Goal: Task Accomplishment & Management: Manage account settings

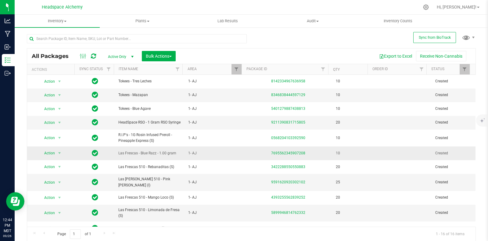
scroll to position [79, 0]
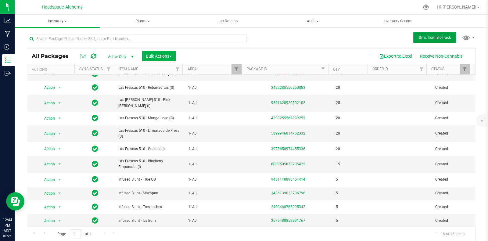
click at [426, 36] on span "Sync from BioTrack" at bounding box center [435, 37] width 32 height 4
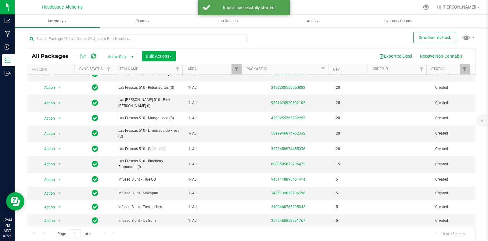
click at [93, 57] on icon at bounding box center [93, 56] width 5 height 6
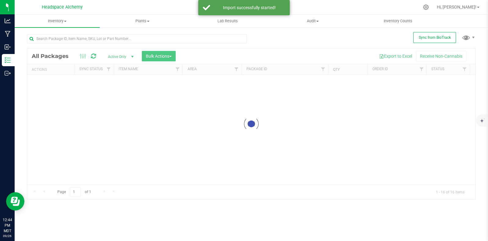
scroll to position [0, 0]
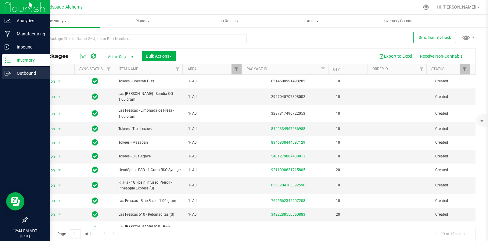
click at [5, 72] on icon at bounding box center [8, 73] width 6 height 6
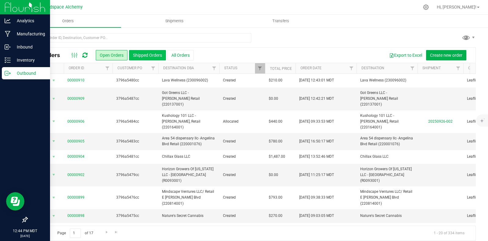
click at [142, 53] on button "Shipped Orders" at bounding box center [147, 55] width 37 height 10
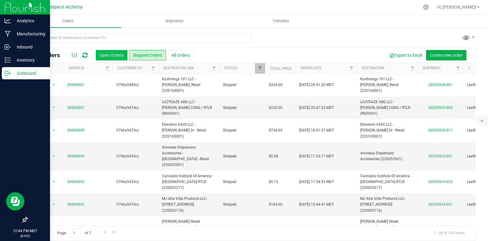
click at [117, 56] on button "Open Orders" at bounding box center [112, 55] width 32 height 10
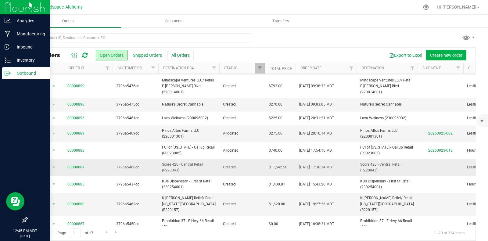
scroll to position [114, 0]
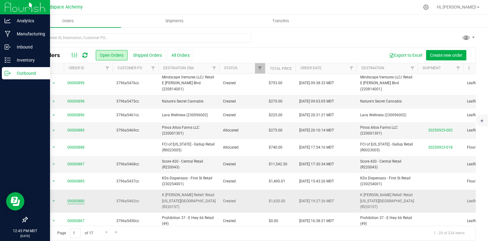
click at [77, 198] on link "00000880" at bounding box center [75, 201] width 17 height 6
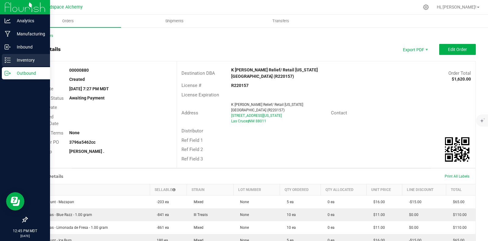
click at [8, 59] on icon at bounding box center [8, 60] width 6 height 6
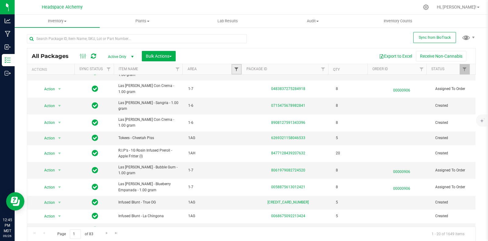
click at [236, 69] on link "Filter" at bounding box center [236, 69] width 10 height 10
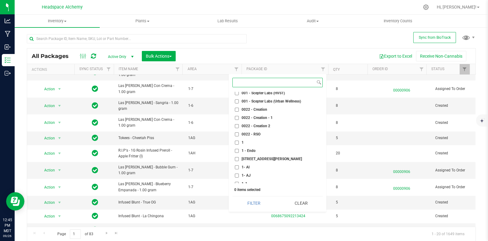
scroll to position [114, 0]
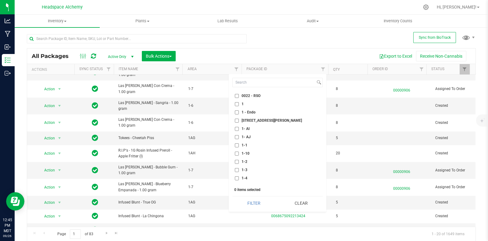
click at [237, 138] on input "1- AJ" at bounding box center [237, 137] width 4 height 4
checkbox input "true"
click at [254, 199] on button "Filter" at bounding box center [253, 202] width 43 height 13
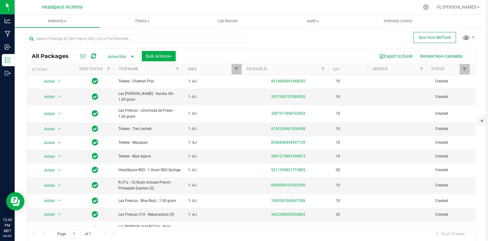
click at [266, 40] on div "All Packages Active Only Active Only Lab Samples Locked All External Internal B…" at bounding box center [251, 134] width 449 height 213
click at [172, 54] on span "Bulk Actions" at bounding box center [159, 56] width 26 height 5
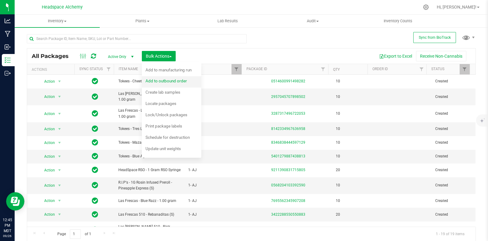
click at [172, 83] on span "Add to outbound order" at bounding box center [165, 80] width 41 height 5
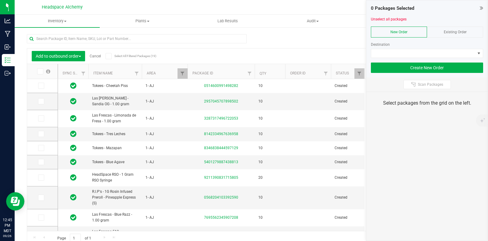
click at [444, 28] on div "Existing Order" at bounding box center [455, 32] width 56 height 11
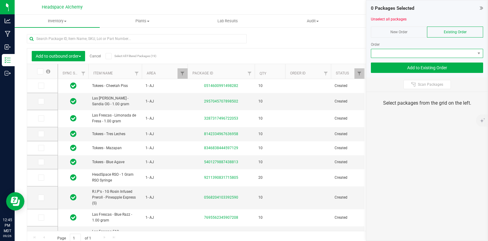
click at [457, 53] on span at bounding box center [423, 53] width 104 height 9
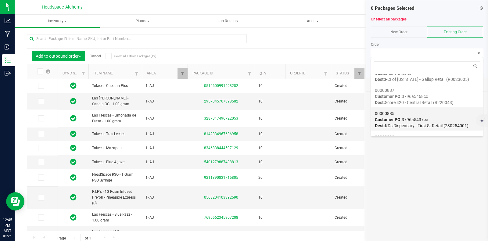
scroll to position [191, 0]
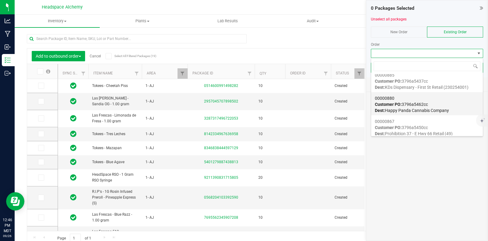
click at [438, 104] on div "00000880 Customer PO: 3796a5462cc Dest: Happy Panda Cannabis Company" at bounding box center [427, 104] width 104 height 23
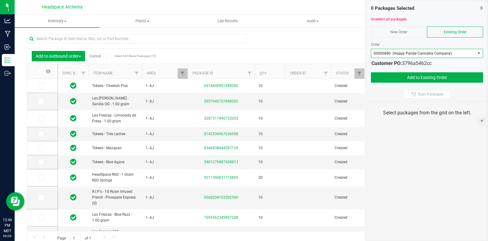
click at [107, 56] on icon at bounding box center [108, 56] width 4 height 0
click at [0, 0] on input "Select All Filtered Packages (19)" at bounding box center [0, 0] width 0 height 0
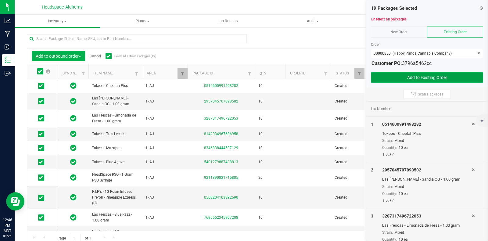
click at [412, 75] on button "Add to Existing Order" at bounding box center [427, 77] width 112 height 10
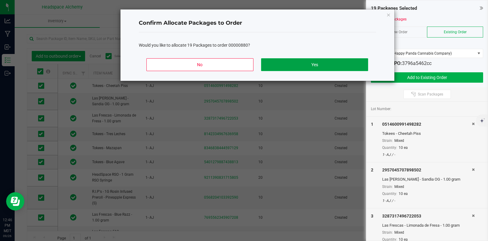
click at [306, 65] on button "Yes" at bounding box center [314, 64] width 107 height 13
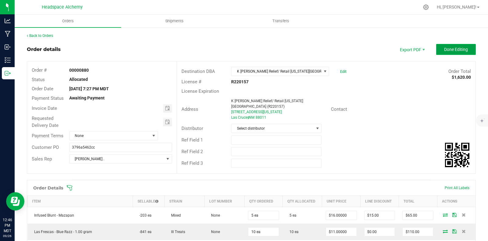
click at [448, 49] on span "Done Editing" at bounding box center [456, 49] width 24 height 5
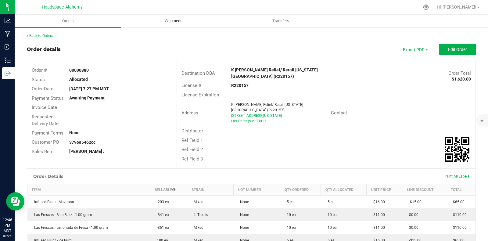
click at [180, 16] on uib-tab-heading "Shipments" at bounding box center [174, 21] width 106 height 12
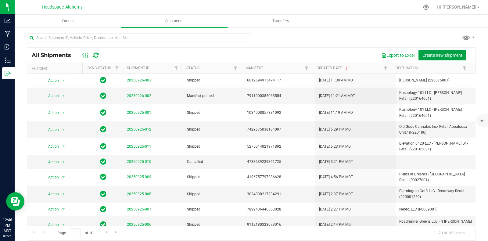
click at [435, 54] on span "Create new shipment" at bounding box center [442, 55] width 40 height 5
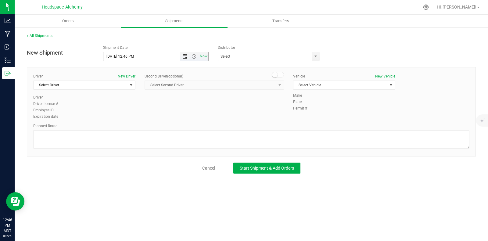
click at [187, 55] on span "Open the date view" at bounding box center [185, 56] width 5 height 5
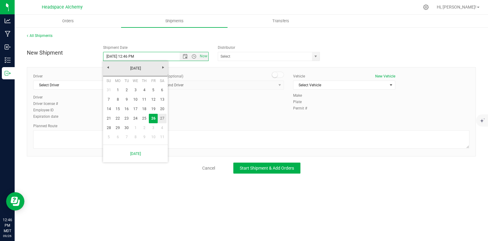
click at [161, 118] on link "27" at bounding box center [162, 118] width 9 height 9
type input "[DATE] 12:46 PM"
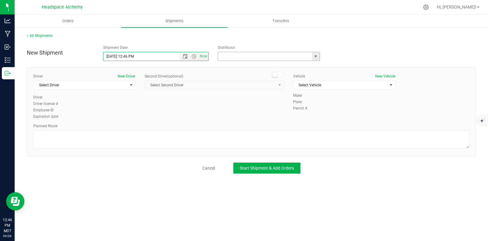
click at [308, 59] on input "text" at bounding box center [263, 56] width 91 height 9
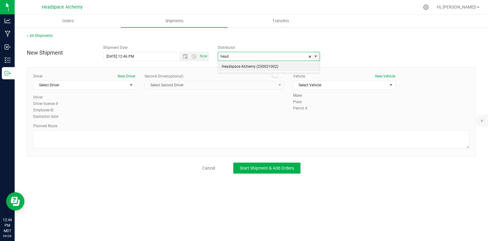
click at [225, 69] on li "Headspace Alchemy (230021002)" at bounding box center [269, 66] width 102 height 9
type input "Headspace Alchemy (230021002)"
click at [120, 85] on span "Select Driver" at bounding box center [81, 85] width 94 height 9
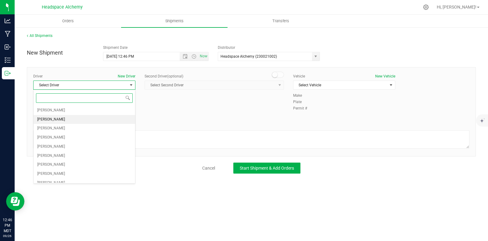
click at [64, 116] on li "[PERSON_NAME]" at bounding box center [85, 119] width 102 height 9
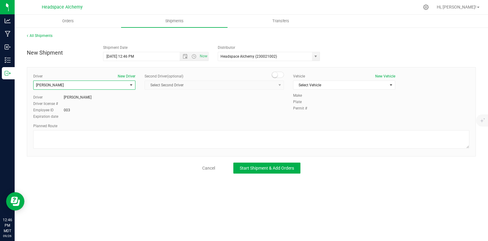
click at [280, 74] on span at bounding box center [278, 75] width 12 height 6
drag, startPoint x: 275, startPoint y: 84, endPoint x: 239, endPoint y: 98, distance: 39.4
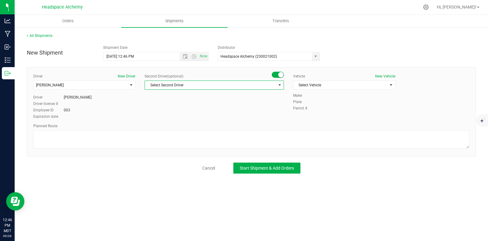
click at [275, 84] on span "Select Second Driver" at bounding box center [210, 85] width 131 height 9
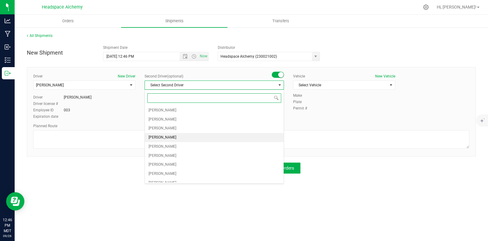
click at [158, 137] on span "[PERSON_NAME]" at bounding box center [162, 138] width 28 height 8
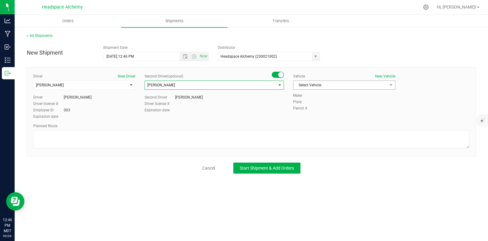
click at [368, 84] on span "Select Vehicle" at bounding box center [340, 85] width 94 height 9
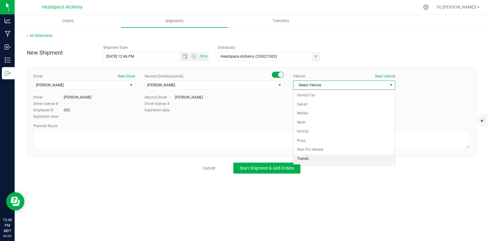
click at [309, 157] on li "Transit" at bounding box center [344, 158] width 102 height 9
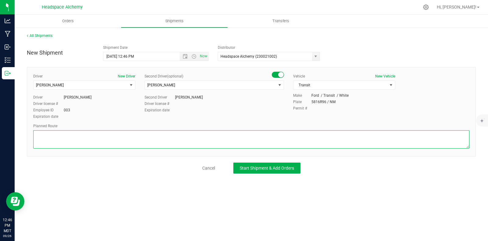
click at [271, 141] on textarea at bounding box center [251, 139] width 436 height 18
paste textarea "[STREET_ADDRESS] Head east on [GEOGRAPHIC_DATA] toward S [PERSON_NAME] St  0.1…"
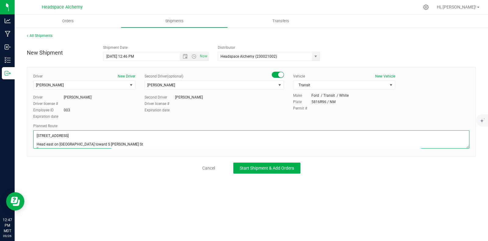
scroll to position [118, 0]
type textarea "[STREET_ADDRESS] Head east on [GEOGRAPHIC_DATA] toward S [PERSON_NAME] St  0.1…"
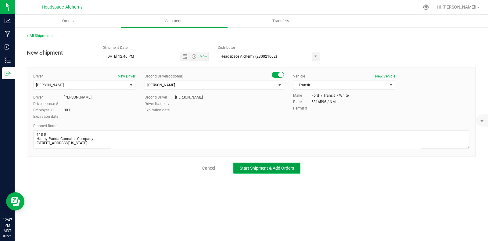
click at [277, 168] on span "Start Shipment & Add Orders" at bounding box center [267, 168] width 54 height 5
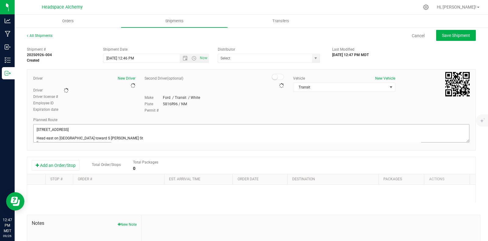
type input "Headspace Alchemy (230021002)"
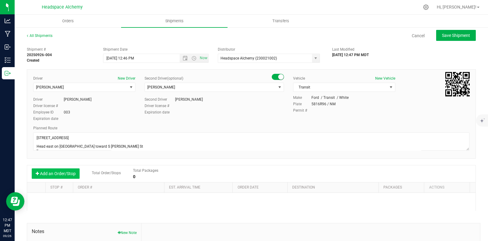
click at [69, 176] on button "Add an Order/Stop" at bounding box center [56, 173] width 48 height 10
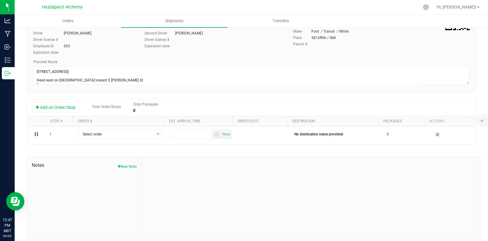
scroll to position [71, 0]
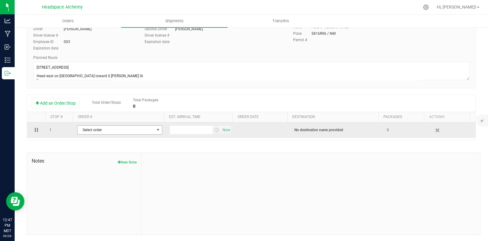
click at [137, 129] on span "Select order" at bounding box center [115, 130] width 77 height 9
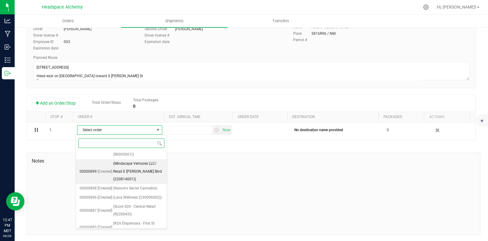
scroll to position [176, 0]
click at [132, 163] on span "(K [PERSON_NAME] Relief/ Retail [US_STATE][GEOGRAPHIC_DATA] (R220157))" at bounding box center [139, 168] width 47 height 31
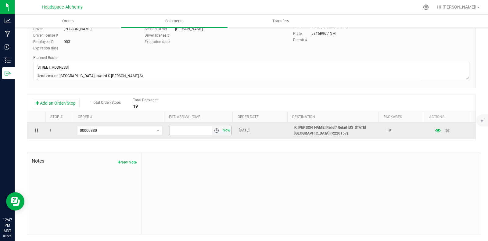
click at [221, 130] on span "Now" at bounding box center [226, 130] width 10 height 9
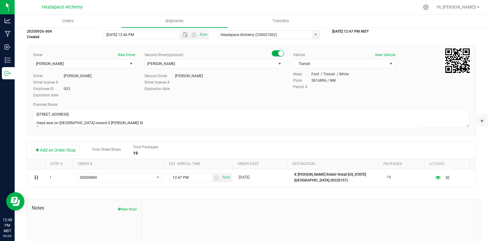
scroll to position [0, 0]
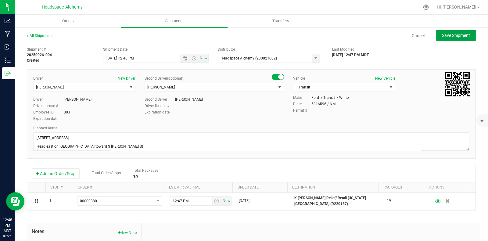
click at [453, 35] on span "Save Shipment" at bounding box center [456, 35] width 28 height 5
type input "[DATE] 6:46 PM"
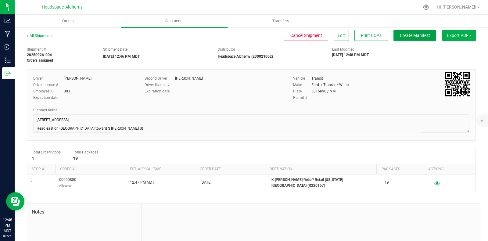
click at [416, 35] on span "Create Manifest" at bounding box center [415, 35] width 30 height 5
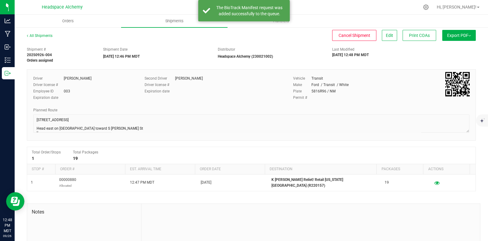
click at [460, 37] on span "Export PDF" at bounding box center [459, 35] width 24 height 5
click at [447, 48] on span "Manifest by Package ID" at bounding box center [449, 49] width 39 height 4
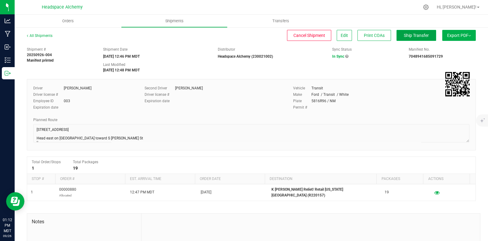
click at [408, 38] on button "Ship Transfer" at bounding box center [416, 35] width 40 height 11
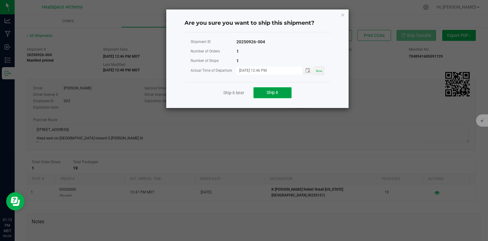
click at [282, 91] on button "Ship it" at bounding box center [272, 92] width 38 height 11
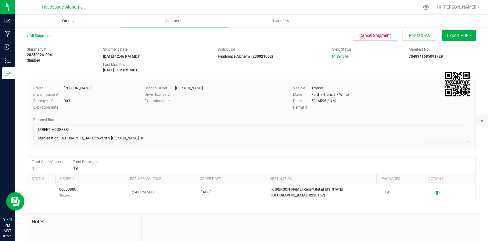
click at [61, 20] on span "Orders" at bounding box center [68, 20] width 28 height 5
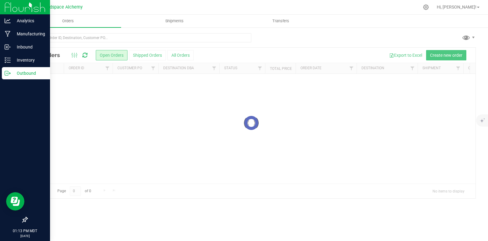
click at [11, 73] on p "Outbound" at bounding box center [29, 72] width 37 height 7
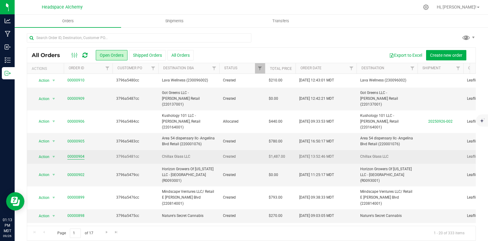
click at [79, 154] on link "00000904" at bounding box center [75, 157] width 17 height 6
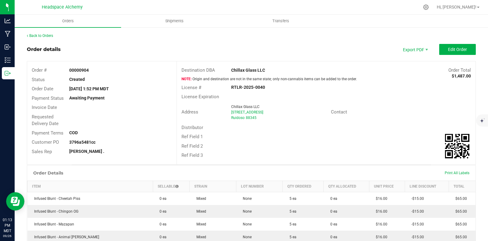
drag, startPoint x: 79, startPoint y: 144, endPoint x: 71, endPoint y: 144, distance: 7.9
click at [72, 144] on strong "3796a5481cc" at bounding box center [82, 142] width 26 height 5
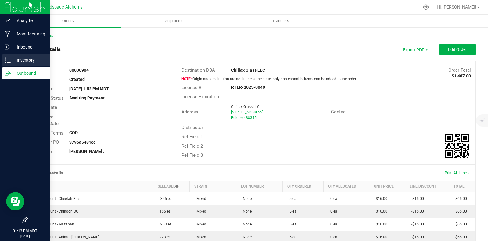
click at [14, 58] on p "Inventory" at bounding box center [29, 59] width 37 height 7
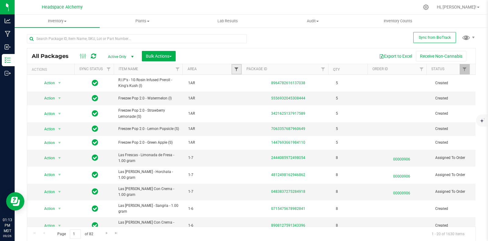
click at [235, 69] on span "Filter" at bounding box center [236, 69] width 5 height 5
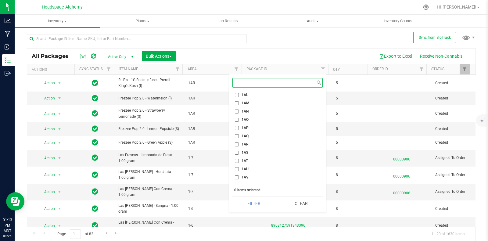
scroll to position [381, 0]
click at [237, 134] on input "1AR" at bounding box center [237, 134] width 4 height 4
checkbox input "true"
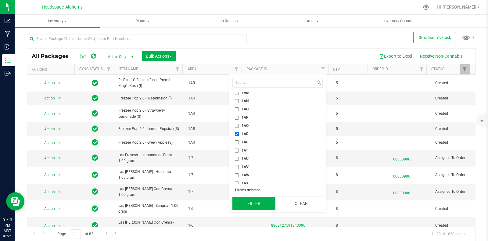
click at [253, 201] on button "Filter" at bounding box center [253, 203] width 43 height 13
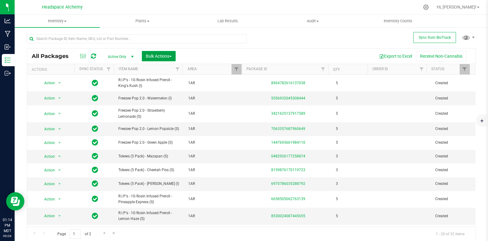
click at [172, 54] on button "Bulk Actions" at bounding box center [159, 56] width 34 height 10
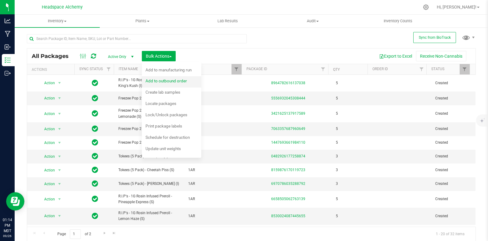
click at [173, 83] on div "Add to outbound order" at bounding box center [170, 82] width 50 height 10
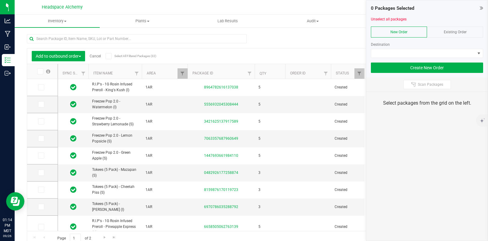
click at [456, 30] on span "Existing Order" at bounding box center [455, 32] width 23 height 4
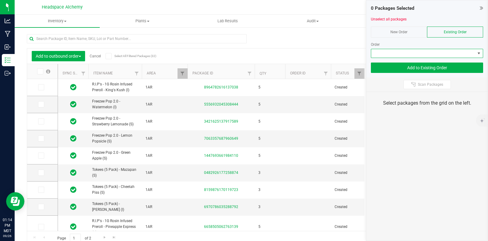
click at [474, 51] on span at bounding box center [423, 53] width 104 height 9
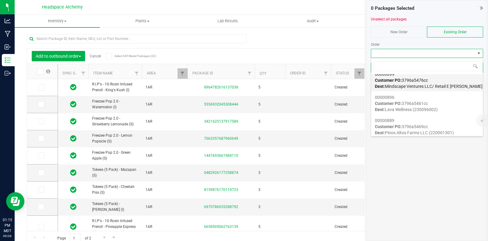
scroll to position [76, 0]
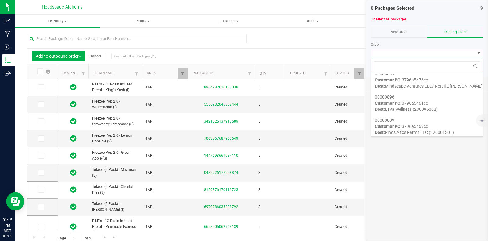
click at [291, 54] on div "Export to Excel Receive Non-Cannabis" at bounding box center [308, 56] width 326 height 10
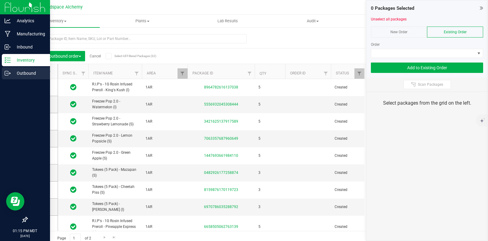
click at [1, 67] on link "Outbound" at bounding box center [25, 73] width 50 height 13
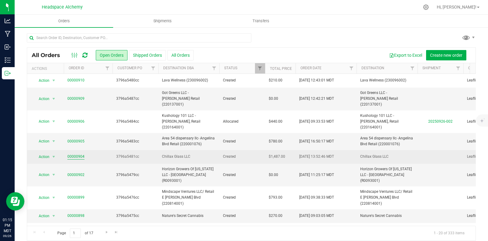
click at [78, 154] on link "00000904" at bounding box center [75, 157] width 17 height 6
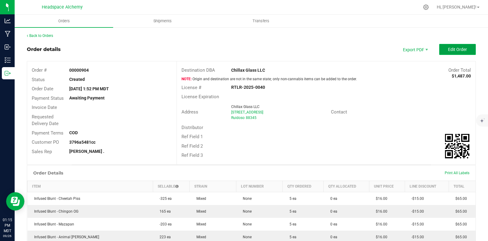
click at [454, 48] on span "Edit Order" at bounding box center [457, 49] width 19 height 5
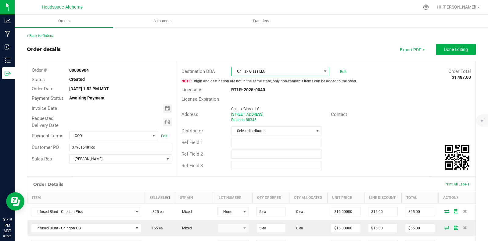
click at [277, 69] on span "Chillax Glass LLC" at bounding box center [276, 71] width 90 height 9
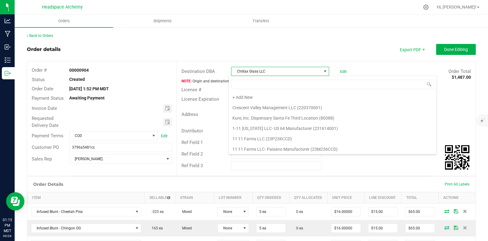
click at [322, 71] on span at bounding box center [324, 71] width 5 height 5
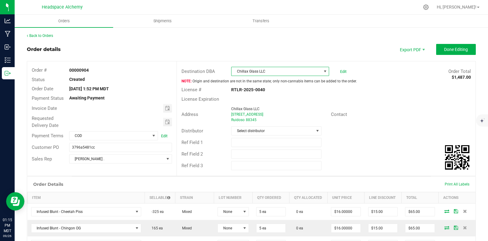
click at [322, 71] on span at bounding box center [324, 71] width 5 height 5
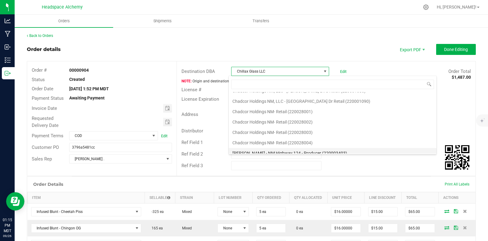
scroll to position [3433, 0]
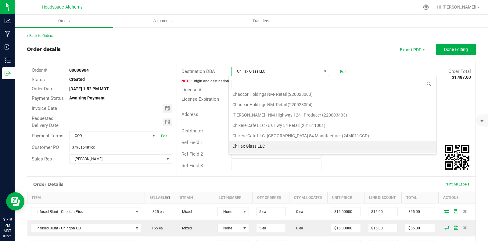
click at [283, 151] on li "Chillax OG LLC - [PERSON_NAME] Retail (220413001)" at bounding box center [333, 156] width 208 height 10
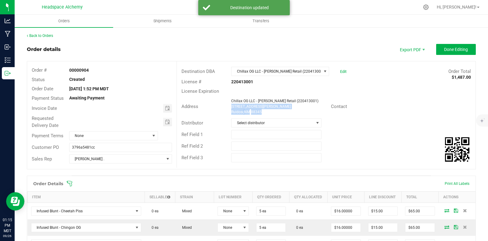
drag, startPoint x: 261, startPoint y: 112, endPoint x: 227, endPoint y: 106, distance: 34.6
click at [228, 106] on div "Chillax OG LLC - [PERSON_NAME] Retail (220413001) [STREET_ADDRESS][PERSON_NAME]" at bounding box center [279, 106] width 102 height 16
copy ngx-name-and-address "[STREET_ADDRESS][PERSON_NAME]"
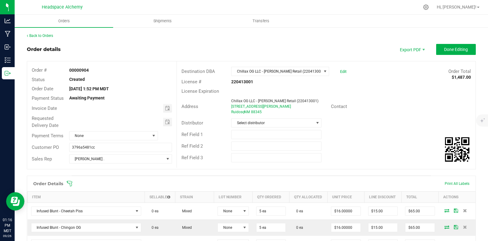
click at [447, 50] on span "Done Editing" at bounding box center [456, 49] width 24 height 5
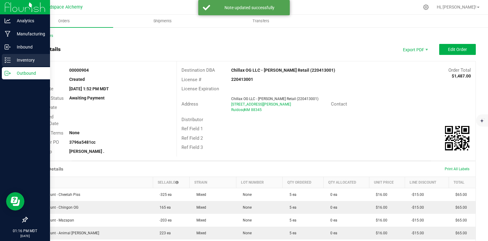
click at [5, 57] on icon at bounding box center [8, 60] width 6 height 6
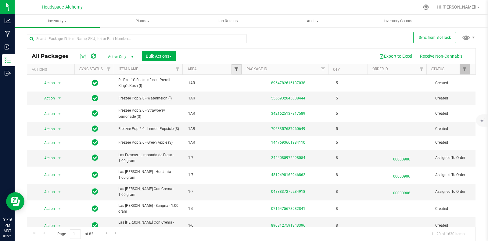
click at [234, 69] on span "Filter" at bounding box center [236, 69] width 5 height 5
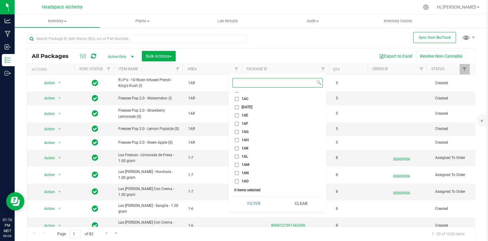
scroll to position [343, 0]
click at [239, 173] on label "1AR" at bounding box center [242, 172] width 14 height 4
click at [239, 173] on input "1AR" at bounding box center [237, 172] width 4 height 4
checkbox input "true"
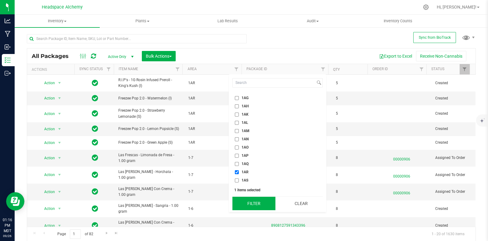
click at [253, 200] on button "Filter" at bounding box center [253, 203] width 43 height 13
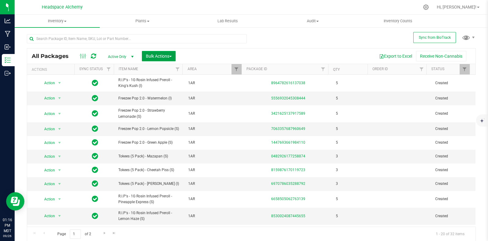
click at [172, 56] on span "button" at bounding box center [170, 56] width 2 height 1
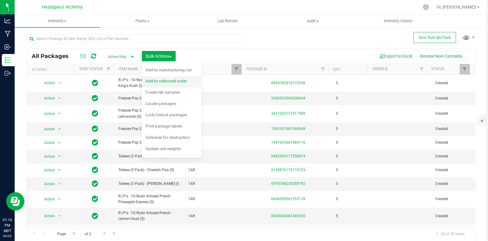
click at [169, 81] on span "Add to outbound order" at bounding box center [165, 80] width 41 height 5
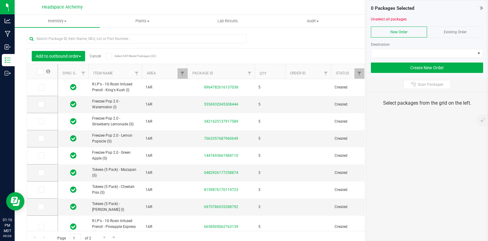
click at [454, 30] on span "Existing Order" at bounding box center [455, 32] width 23 height 4
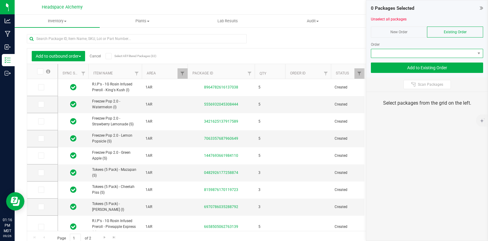
click at [475, 54] on span at bounding box center [479, 53] width 8 height 9
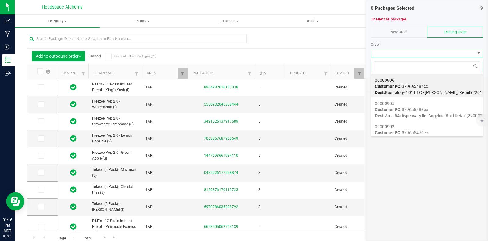
click at [330, 27] on link "Audit Inventory auditing Package history" at bounding box center [312, 21] width 85 height 13
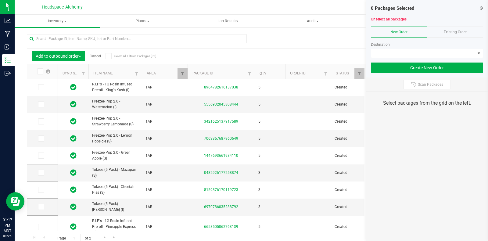
click at [458, 30] on span "Existing Order" at bounding box center [455, 32] width 23 height 4
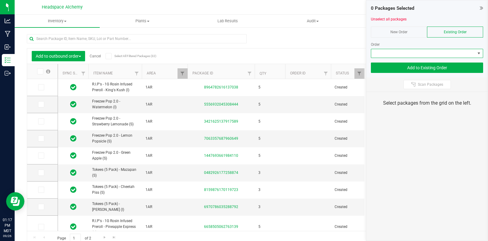
click at [469, 50] on span at bounding box center [423, 53] width 104 height 9
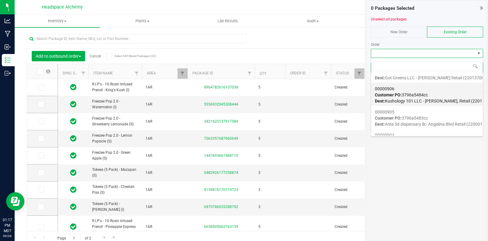
scroll to position [76, 0]
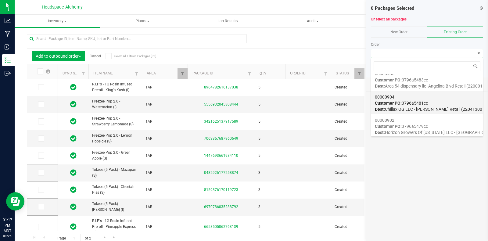
click at [447, 103] on div "00000904 Customer PO: 3796a5481cc Dest: Chillax OG LLC - Sudderth Rd Retail (22…" at bounding box center [427, 102] width 104 height 23
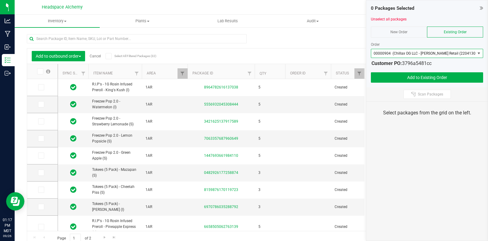
click at [109, 56] on icon at bounding box center [108, 56] width 4 height 0
click at [0, 0] on input "Select All Filtered Packages (32)" at bounding box center [0, 0] width 0 height 0
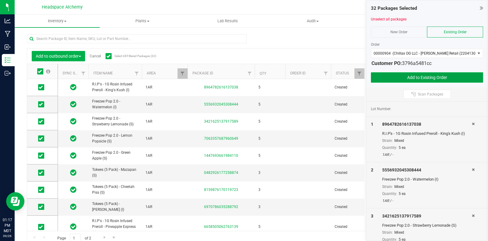
click at [424, 77] on button "Add to Existing Order" at bounding box center [427, 77] width 112 height 10
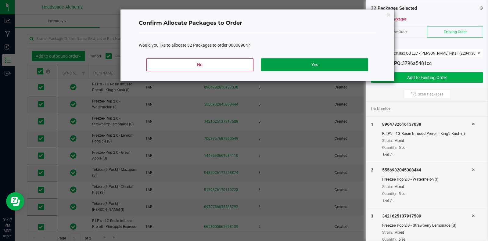
click at [321, 62] on button "Yes" at bounding box center [314, 64] width 107 height 13
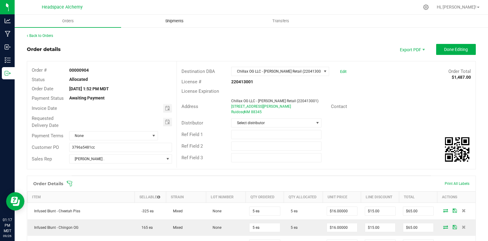
click at [165, 25] on uib-tab-heading "Shipments" at bounding box center [174, 21] width 106 height 12
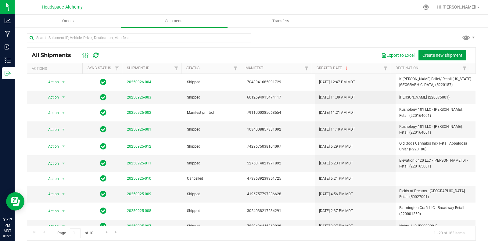
click at [432, 55] on span "Create new shipment" at bounding box center [442, 55] width 40 height 5
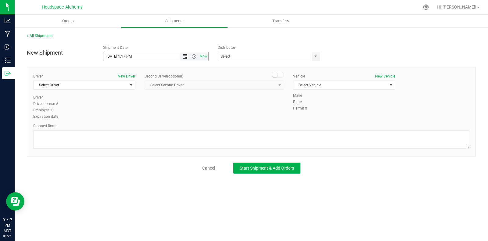
click at [186, 57] on span "Open the date view" at bounding box center [185, 56] width 5 height 5
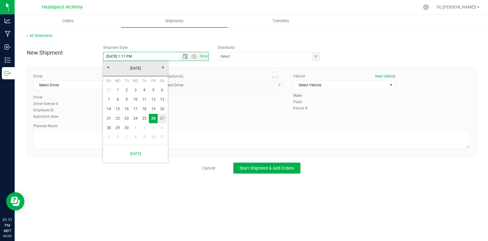
click at [163, 116] on link "27" at bounding box center [162, 118] width 9 height 9
type input "9/27/2025 1:17 PM"
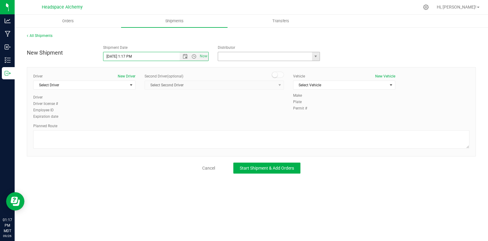
click at [255, 59] on input "text" at bounding box center [263, 56] width 91 height 9
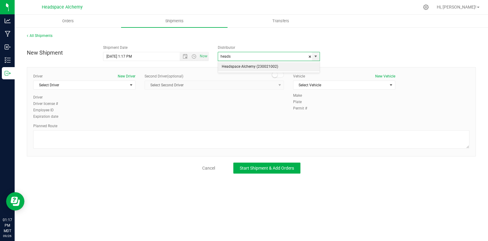
click at [246, 66] on li "Headspace Alchemy (230021002)" at bounding box center [269, 66] width 102 height 9
type input "Headspace Alchemy (230021002)"
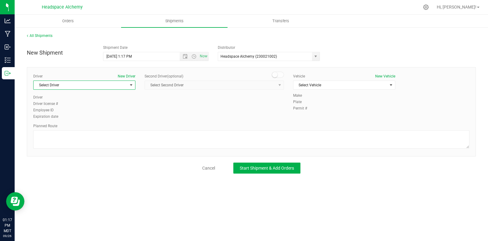
click at [128, 83] on span "select" at bounding box center [131, 85] width 8 height 9
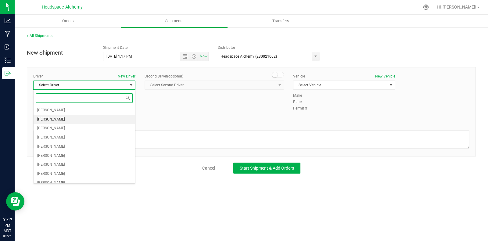
click at [52, 119] on span "[PERSON_NAME]" at bounding box center [51, 120] width 28 height 8
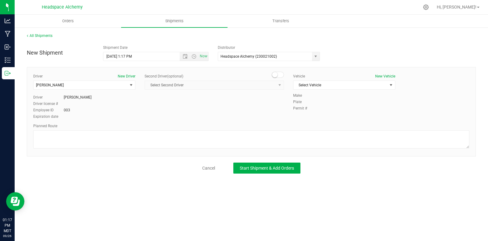
click at [282, 73] on span at bounding box center [278, 75] width 12 height 6
click at [275, 91] on div "Second Driver (optional) Select Second Driver Select Second Driver Angel Aguila…" at bounding box center [213, 83] width 139 height 21
click at [274, 89] on div "Second Driver (optional) Select Second Driver Select Second Driver Angel Aguila…" at bounding box center [213, 83] width 139 height 21
click at [273, 87] on span "Select Second Driver" at bounding box center [210, 85] width 131 height 9
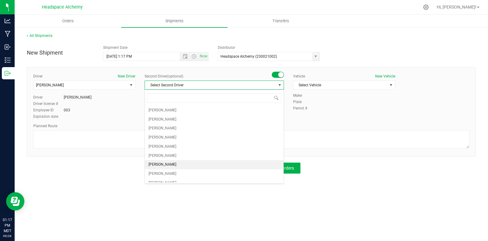
click at [169, 165] on li "[PERSON_NAME]" at bounding box center [214, 164] width 139 height 9
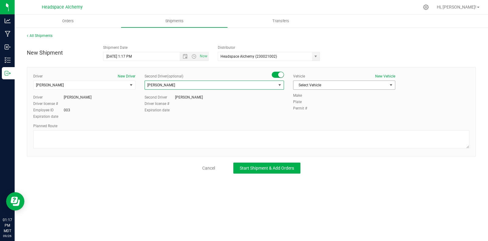
click at [327, 84] on span "Select Vehicle" at bounding box center [340, 85] width 94 height 9
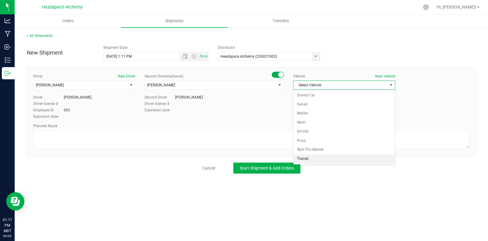
drag, startPoint x: 306, startPoint y: 158, endPoint x: 303, endPoint y: 156, distance: 3.6
click at [306, 158] on li "Transit" at bounding box center [344, 158] width 102 height 9
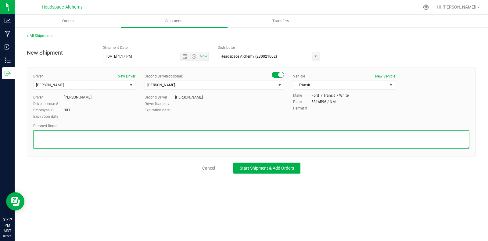
click at [258, 142] on textarea at bounding box center [251, 139] width 436 height 18
paste textarea "805 El Molino Blvd Las Cruces, NM 88005  Get on I-25 N from S Alameda Blvd and…"
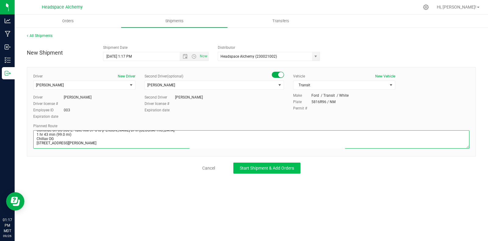
type textarea "805 El Molino Blvd Las Cruces, NM 88005  Get on I-25 N from S Alameda Blvd and…"
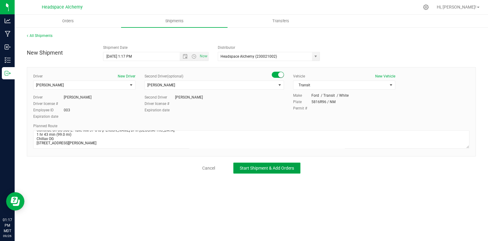
click at [262, 169] on span "Start Shipment & Add Orders" at bounding box center [267, 168] width 54 height 5
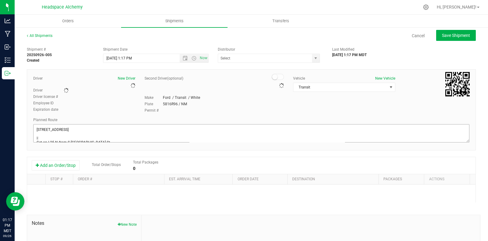
type input "Headspace Alchemy (230021002)"
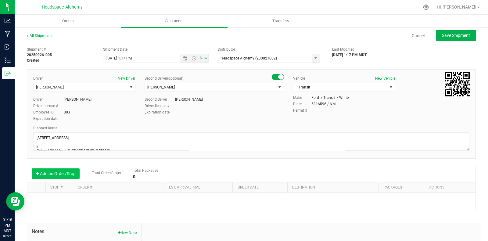
click at [44, 176] on button "Add an Order/Stop" at bounding box center [56, 173] width 48 height 10
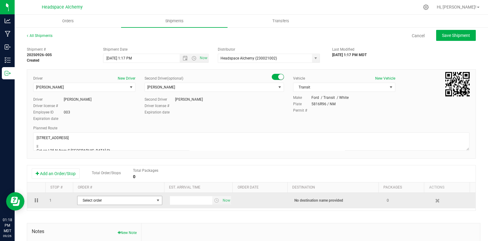
click at [149, 201] on span "Select order" at bounding box center [115, 200] width 77 height 9
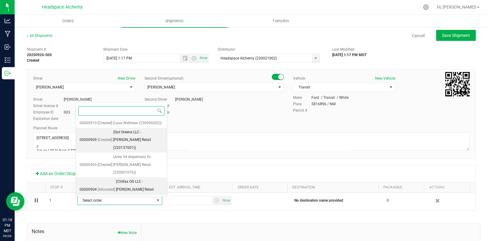
scroll to position [46, 0]
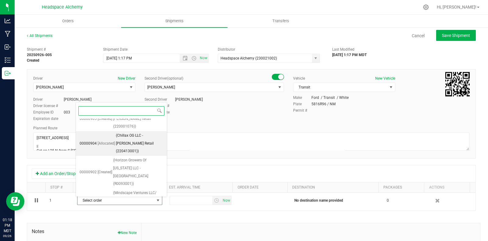
click at [137, 145] on span "(Chillax OG LLC - Sudderth Rd Retail (220413001))" at bounding box center [139, 143] width 47 height 23
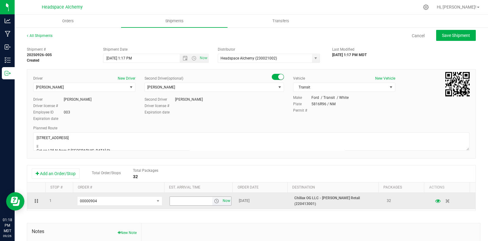
click at [221, 200] on span "Now" at bounding box center [226, 200] width 10 height 9
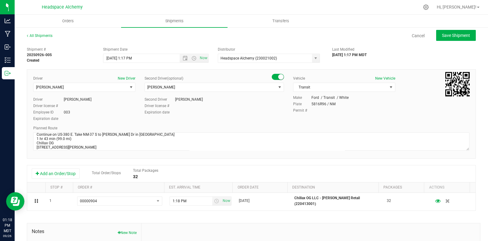
scroll to position [61, 0]
click at [451, 37] on span "Save Shipment" at bounding box center [456, 35] width 28 height 5
type input "9/27/2025 7:17 PM"
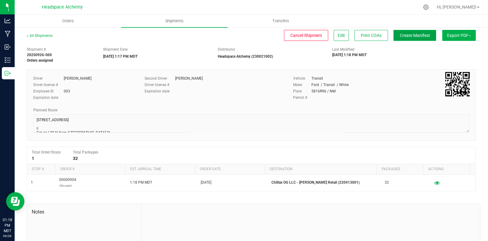
click at [407, 33] on span "Create Manifest" at bounding box center [415, 35] width 30 height 5
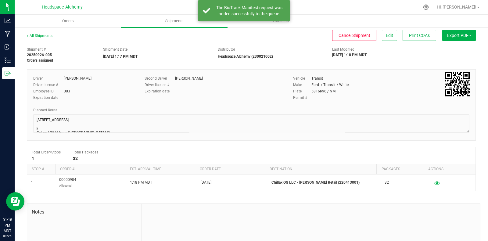
click at [451, 35] on span "Export PDF" at bounding box center [459, 35] width 24 height 5
click at [453, 48] on span "Manifest by Package ID" at bounding box center [449, 49] width 39 height 4
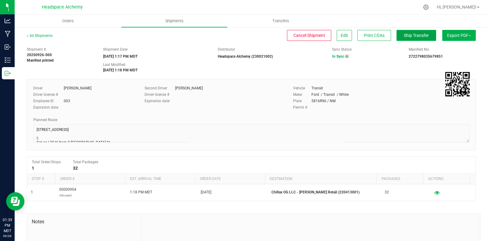
click at [406, 34] on span "Ship Transfer" at bounding box center [416, 35] width 25 height 5
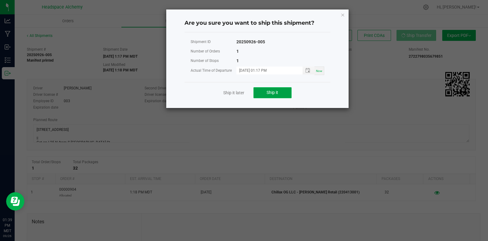
click at [278, 90] on span "Ship it" at bounding box center [272, 92] width 12 height 5
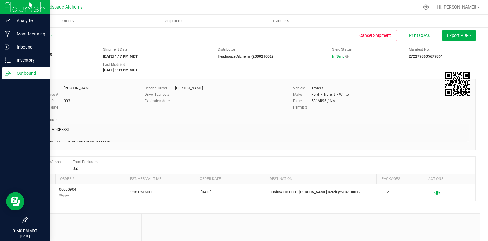
click at [4, 72] on div "Outbound" at bounding box center [26, 73] width 48 height 12
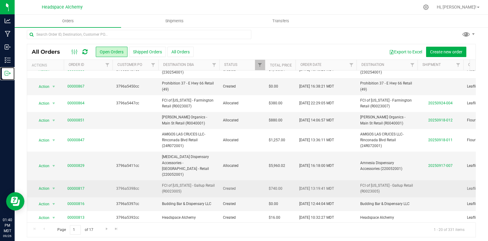
scroll to position [5, 0]
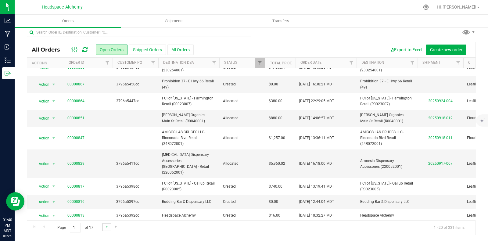
click at [103, 226] on link "Go to the next page" at bounding box center [106, 227] width 9 height 8
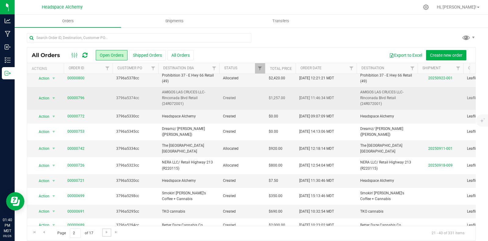
scroll to position [0, 0]
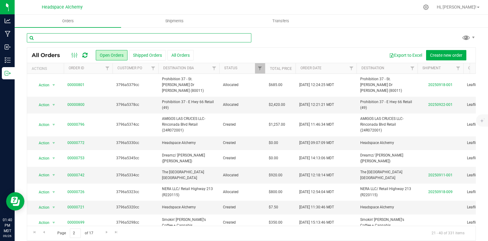
click at [98, 40] on input "text" at bounding box center [139, 37] width 224 height 9
type input "the blazing"
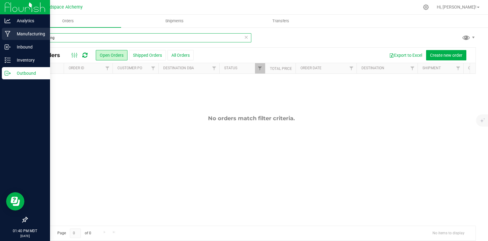
drag, startPoint x: 68, startPoint y: 37, endPoint x: 12, endPoint y: 34, distance: 55.5
click at [12, 34] on div "Analytics Manufacturing Inbound Inventory Outbound 01:40 PM MDT 09/26/2025 09/2…" at bounding box center [244, 120] width 488 height 241
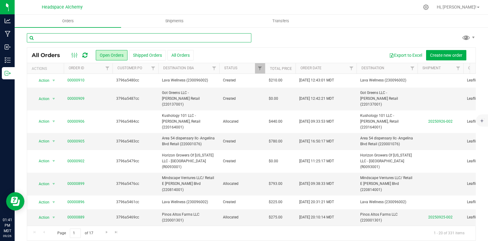
click at [85, 36] on input "text" at bounding box center [139, 37] width 224 height 9
drag, startPoint x: 38, startPoint y: 37, endPoint x: 34, endPoint y: 37, distance: 4.6
click at [33, 37] on input "3796a5361cc" at bounding box center [139, 37] width 224 height 9
type input "3796a5361cc"
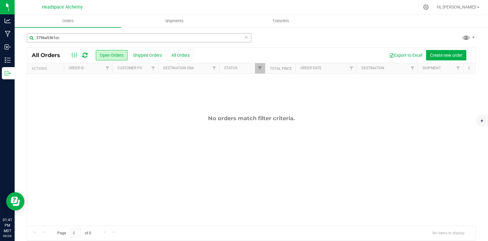
drag, startPoint x: 43, startPoint y: 39, endPoint x: 44, endPoint y: 34, distance: 5.3
click at [42, 32] on div "3796a5361cc All Orders Open Orders Shipped Orders All Orders Export to Excel Cr…" at bounding box center [251, 137] width 473 height 220
drag, startPoint x: 59, startPoint y: 37, endPoint x: 35, endPoint y: 37, distance: 24.1
click at [34, 37] on input "3796a5361cc" at bounding box center [139, 37] width 224 height 9
click at [84, 41] on input "3796a5361cc" at bounding box center [139, 37] width 224 height 9
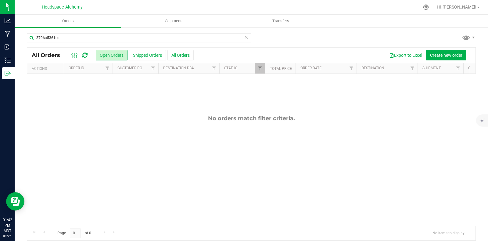
click at [85, 55] on icon at bounding box center [84, 55] width 5 height 6
click at [146, 52] on button "Shipped Orders" at bounding box center [147, 55] width 37 height 10
click at [86, 54] on icon at bounding box center [84, 55] width 5 height 6
click at [117, 57] on button "Open Orders" at bounding box center [112, 55] width 32 height 10
click at [85, 54] on icon at bounding box center [84, 55] width 5 height 6
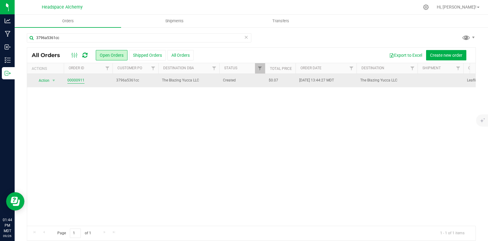
click at [79, 79] on link "00000911" at bounding box center [75, 80] width 17 height 6
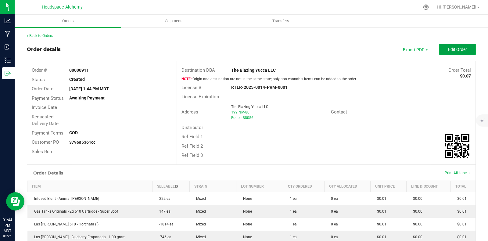
click at [457, 49] on span "Edit Order" at bounding box center [457, 49] width 19 height 5
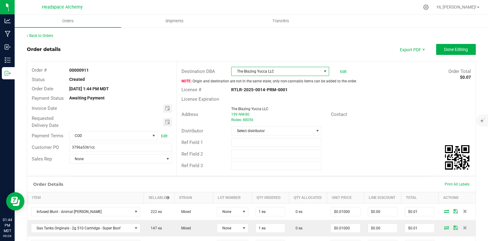
click at [296, 73] on span "The Blazing Yucca LLC" at bounding box center [276, 71] width 90 height 9
click at [324, 70] on span at bounding box center [325, 71] width 8 height 9
click at [322, 71] on span at bounding box center [324, 71] width 5 height 5
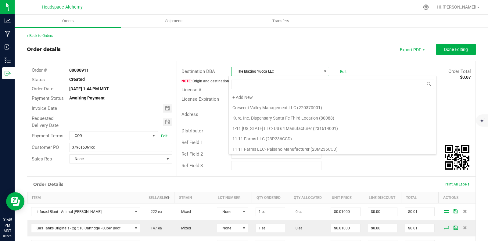
scroll to position [19230, 0]
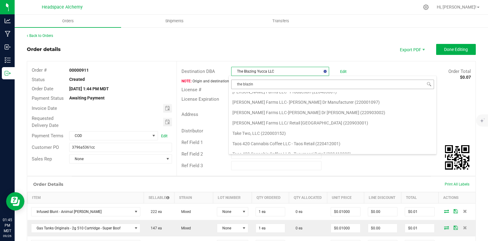
type input "the blazing"
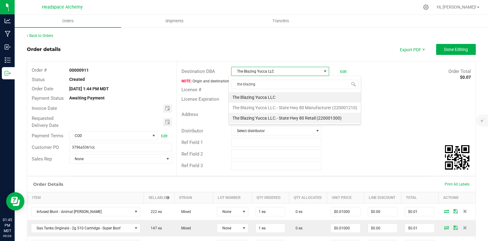
click at [330, 117] on li "The Blazing Yucca LLC.- State Hwy 80 Retail (220001300)" at bounding box center [295, 118] width 132 height 10
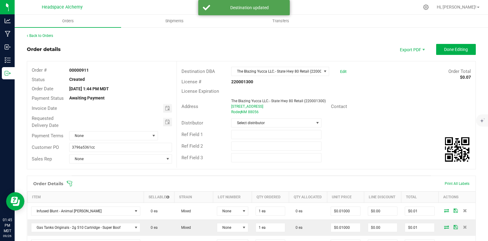
click at [369, 94] on div "License Expiration" at bounding box center [326, 91] width 298 height 9
drag, startPoint x: 262, startPoint y: 112, endPoint x: 227, endPoint y: 107, distance: 36.0
click at [228, 107] on div "The Blazing Yucca LLC.- State Hwy 80 Retail (220001300) 199 State Highway 80, S…" at bounding box center [279, 106] width 102 height 16
copy ngx-name-and-address "199 State Highway 80, Suite B Rodeo , NM 88056"
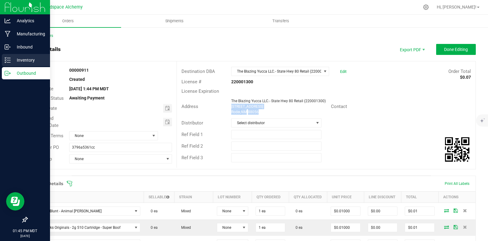
click at [9, 61] on icon at bounding box center [8, 60] width 6 height 6
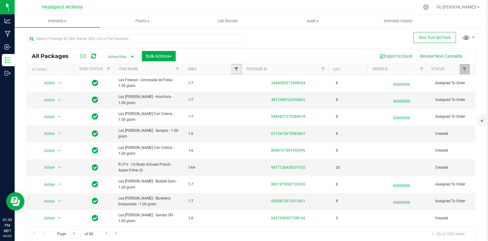
click at [234, 69] on span "Filter" at bounding box center [236, 69] width 5 height 5
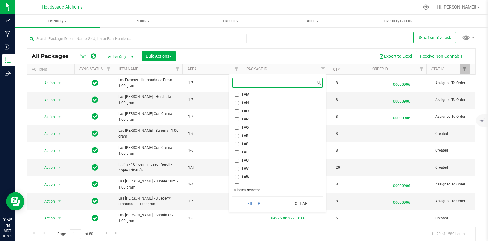
scroll to position [381, 0]
click at [238, 141] on input "1AS" at bounding box center [237, 142] width 4 height 4
checkbox input "true"
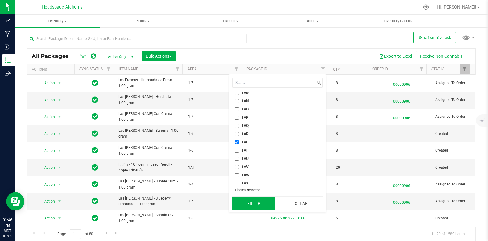
click at [253, 203] on button "Filter" at bounding box center [253, 203] width 43 height 13
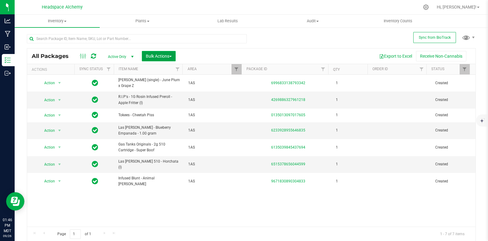
click at [170, 56] on span "button" at bounding box center [170, 56] width 2 height 1
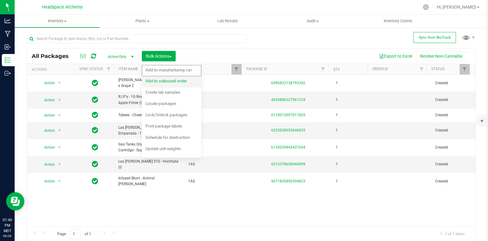
click at [176, 80] on span "Add to outbound order" at bounding box center [165, 80] width 41 height 5
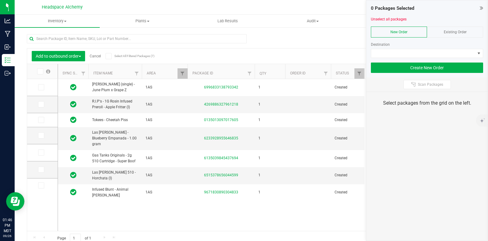
click at [466, 28] on div "Existing Order" at bounding box center [455, 32] width 56 height 11
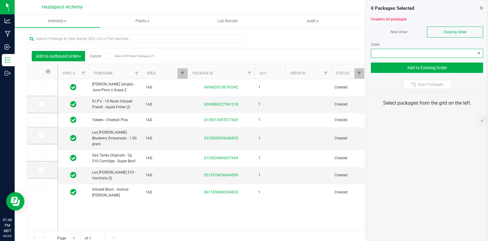
click at [470, 53] on span at bounding box center [423, 53] width 104 height 9
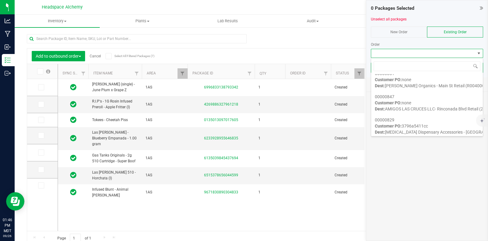
scroll to position [343, 0]
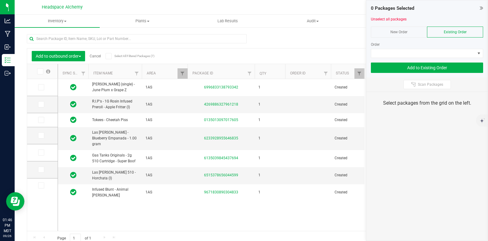
click at [341, 34] on div "Add to outbound order Cancel Select All Filtered Packages (7) Add to manufactur…" at bounding box center [251, 136] width 449 height 217
click at [459, 31] on span "Existing Order" at bounding box center [455, 32] width 23 height 4
click at [470, 53] on span at bounding box center [423, 53] width 104 height 9
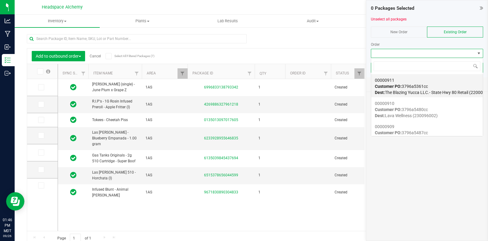
scroll to position [9, 112]
click at [413, 85] on span "Customer PO: 3796a5361cc" at bounding box center [401, 86] width 53 height 5
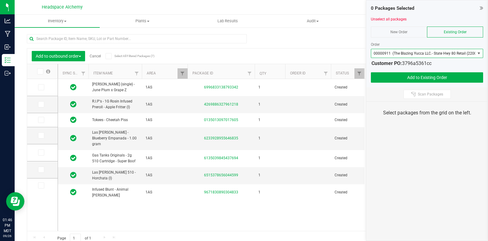
click at [111, 56] on span at bounding box center [108, 56] width 6 height 6
click at [0, 0] on input "Select All Filtered Packages (7)" at bounding box center [0, 0] width 0 height 0
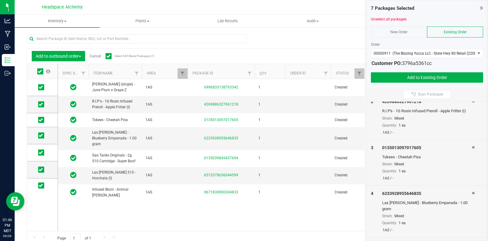
scroll to position [0, 0]
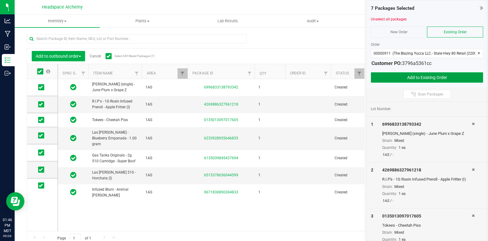
click at [425, 75] on button "Add to Existing Order" at bounding box center [427, 77] width 112 height 10
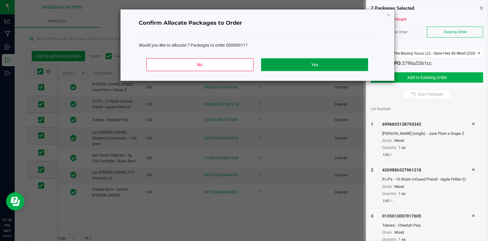
click at [315, 62] on button "Yes" at bounding box center [314, 64] width 107 height 13
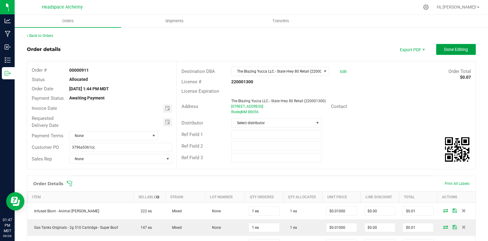
click at [448, 46] on button "Done Editing" at bounding box center [456, 49] width 40 height 11
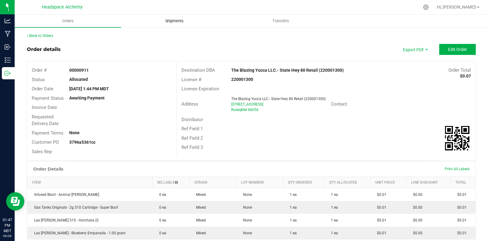
click at [169, 22] on span "Shipments" at bounding box center [174, 20] width 35 height 5
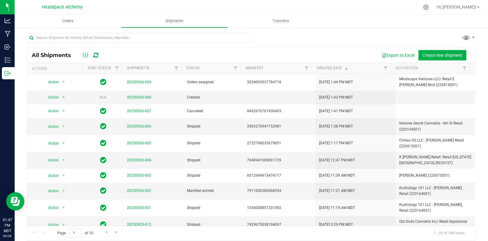
click at [96, 54] on icon at bounding box center [95, 55] width 5 height 6
click at [144, 193] on span "20250926-002" at bounding box center [139, 191] width 24 height 6
click at [141, 190] on link "20250926-002" at bounding box center [139, 190] width 24 height 4
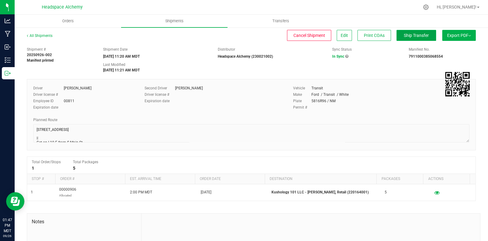
click at [412, 34] on span "Ship Transfer" at bounding box center [416, 35] width 25 height 5
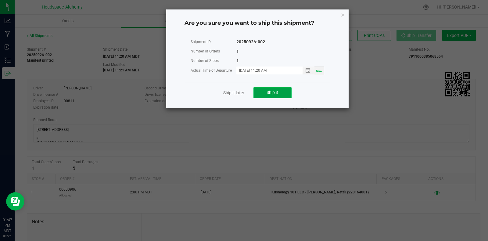
click at [280, 91] on button "Ship it" at bounding box center [272, 92] width 38 height 11
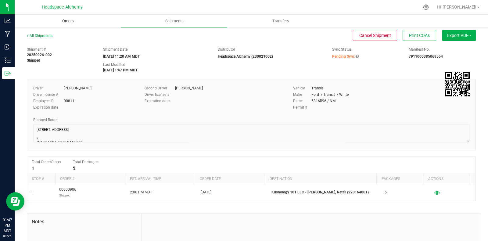
click at [68, 20] on span "Orders" at bounding box center [68, 20] width 28 height 5
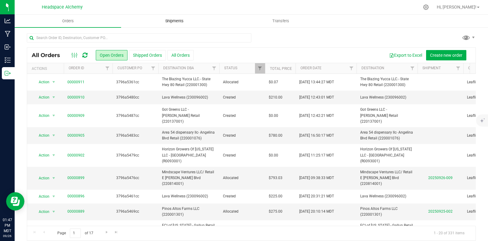
click at [179, 20] on span "Shipments" at bounding box center [174, 20] width 35 height 5
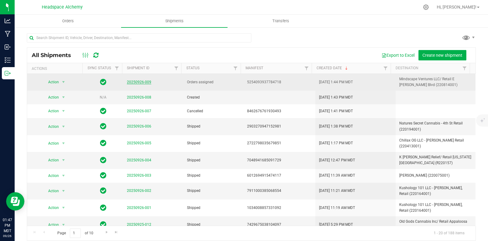
click at [135, 80] on link "20250926-009" at bounding box center [139, 82] width 24 height 4
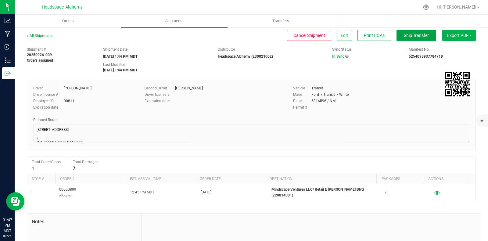
click at [404, 36] on span "Ship Transfer" at bounding box center [416, 35] width 25 height 5
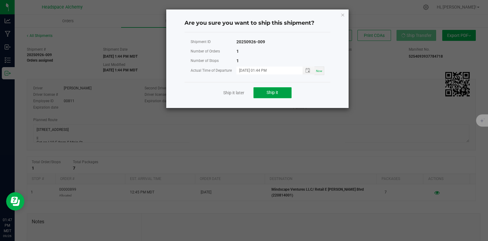
click at [281, 97] on button "Ship it" at bounding box center [272, 92] width 38 height 11
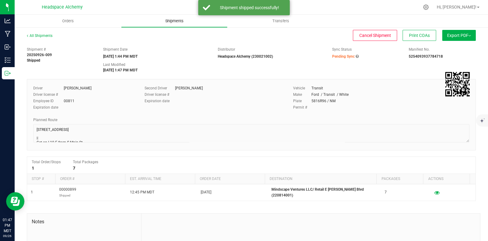
click at [158, 20] on span "Shipments" at bounding box center [174, 20] width 35 height 5
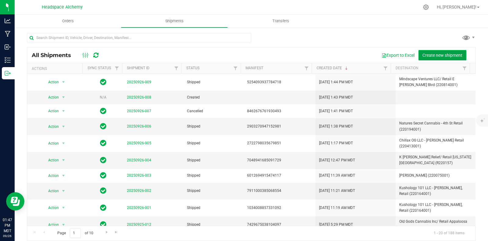
click at [441, 54] on span "Create new shipment" at bounding box center [442, 55] width 40 height 5
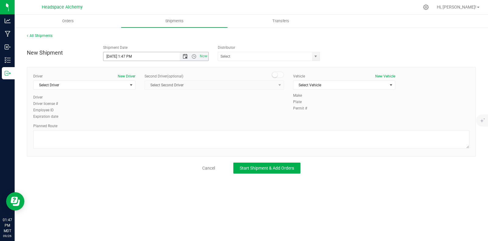
click at [185, 56] on span "Open the date view" at bounding box center [185, 56] width 5 height 5
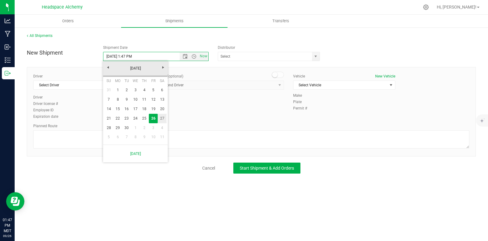
click at [161, 117] on link "27" at bounding box center [162, 118] width 9 height 9
type input "9/27/2025 1:47 PM"
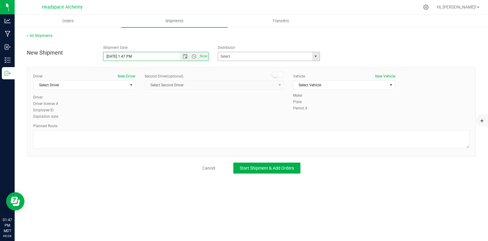
click at [318, 56] on span "select" at bounding box center [316, 56] width 8 height 9
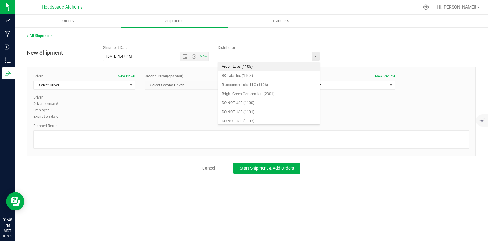
click at [234, 57] on input "text" at bounding box center [263, 56] width 91 height 9
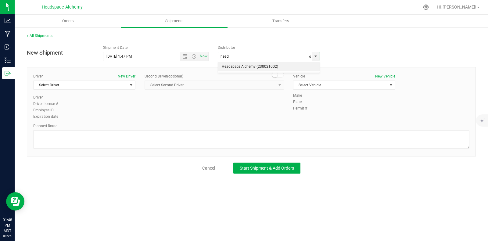
click at [249, 70] on li "Headspace Alchemy (230021002)" at bounding box center [269, 66] width 102 height 9
type input "Headspace Alchemy (230021002)"
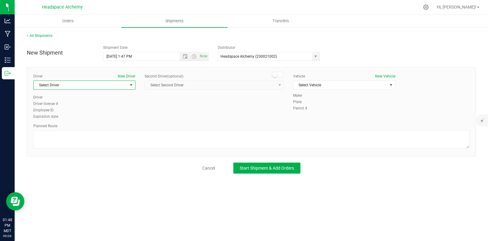
click at [134, 88] on span "select" at bounding box center [131, 85] width 8 height 9
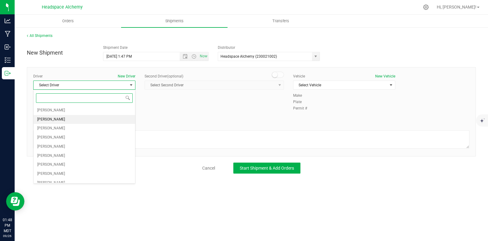
click at [46, 117] on span "[PERSON_NAME]" at bounding box center [51, 120] width 28 height 8
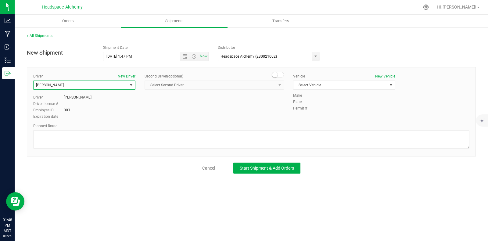
click at [280, 74] on span at bounding box center [278, 75] width 12 height 6
click at [111, 86] on span "[PERSON_NAME]" at bounding box center [81, 85] width 94 height 9
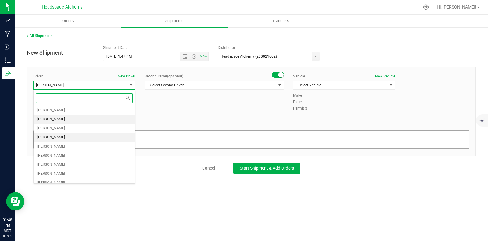
click at [50, 135] on span "[PERSON_NAME]" at bounding box center [51, 138] width 28 height 8
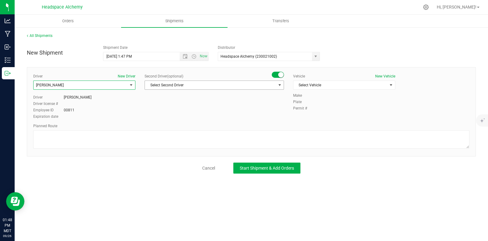
click at [255, 86] on span "Select Second Driver" at bounding box center [210, 85] width 131 height 9
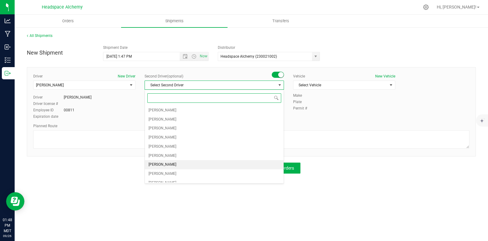
drag, startPoint x: 160, startPoint y: 161, endPoint x: 205, endPoint y: 126, distance: 57.0
click at [159, 161] on span "[PERSON_NAME]" at bounding box center [162, 165] width 28 height 8
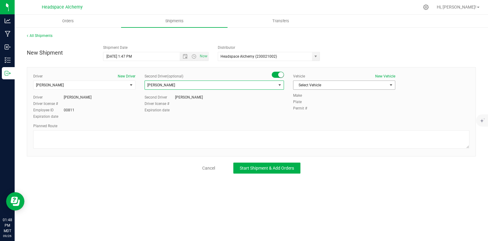
drag, startPoint x: 334, startPoint y: 88, endPoint x: 329, endPoint y: 89, distance: 5.6
click at [334, 88] on span "Select Vehicle" at bounding box center [340, 85] width 94 height 9
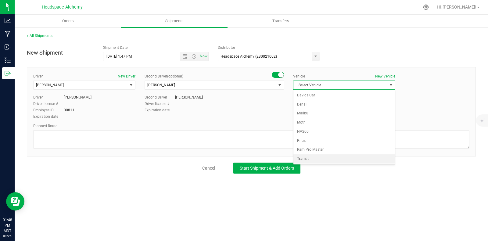
click at [307, 156] on li "Transit" at bounding box center [344, 158] width 102 height 9
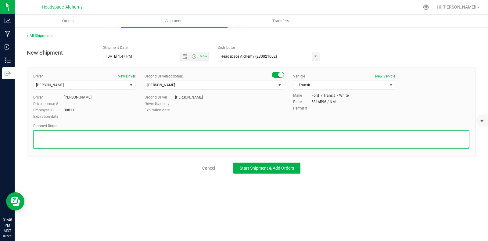
paste textarea "805 El Molino Blvd Las Cruces, NM 88005  Get on I-10 W from W Brown Rd, S Vall…"
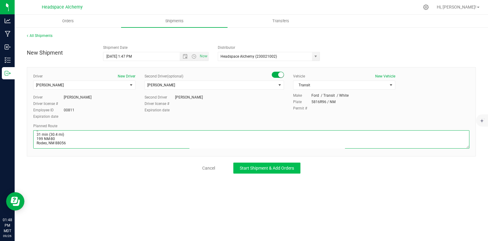
type textarea "805 El Molino Blvd Las Cruces, NM 88005  Get on I-10 W from W Brown Rd, S Vall…"
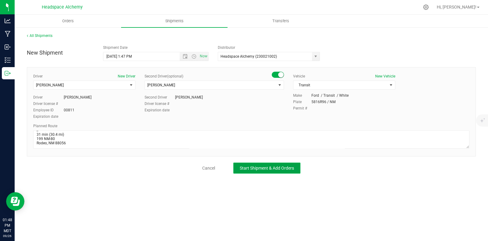
click at [266, 167] on span "Start Shipment & Add Orders" at bounding box center [267, 168] width 54 height 5
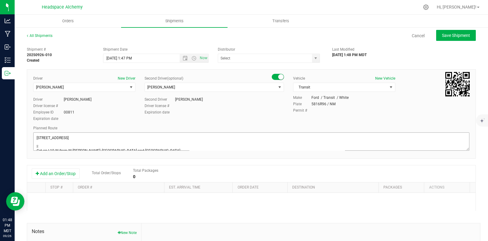
type input "Headspace Alchemy (230021002)"
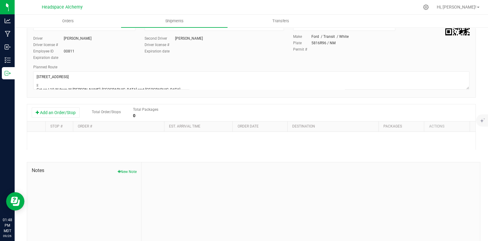
scroll to position [71, 0]
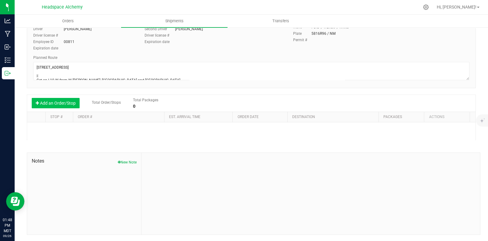
click at [62, 100] on button "Add an Order/Stop" at bounding box center [56, 103] width 48 height 10
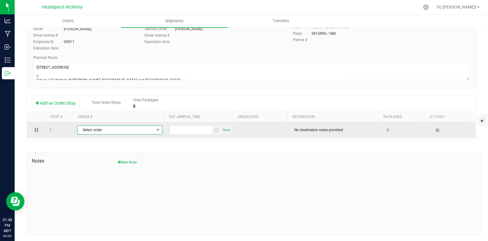
click at [155, 128] on span "select" at bounding box center [157, 129] width 5 height 5
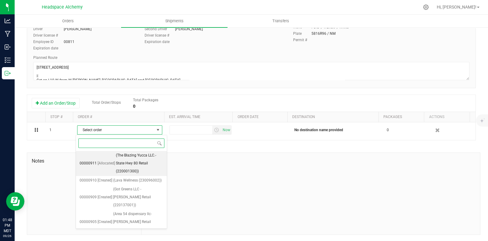
click at [130, 163] on span "(The Blazing Yucca LLC.- State Hwy 80 Retail (220001300))" at bounding box center [139, 162] width 47 height 23
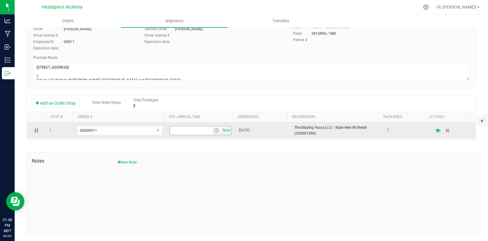
click at [221, 130] on span "Now" at bounding box center [226, 130] width 10 height 9
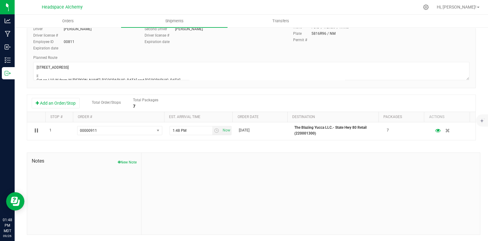
scroll to position [0, 0]
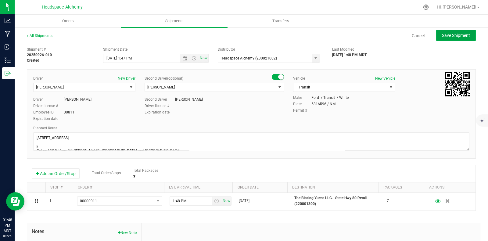
click at [448, 33] on span "Save Shipment" at bounding box center [456, 35] width 28 height 5
type input "9/27/2025 7:47 PM"
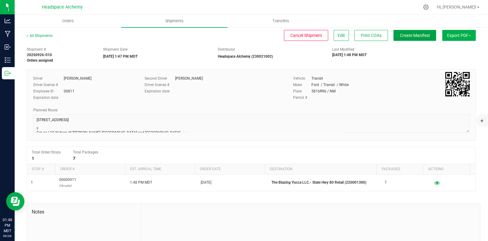
click at [404, 34] on span "Create Manifest" at bounding box center [415, 35] width 30 height 5
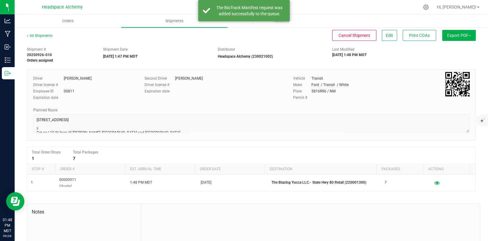
click at [460, 31] on button "Export PDF" at bounding box center [459, 35] width 34 height 11
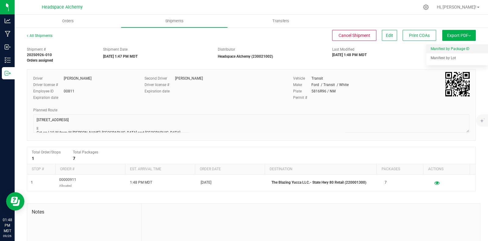
click at [451, 47] on span "Manifest by Package ID" at bounding box center [449, 49] width 39 height 4
